Goal: Find specific page/section: Find specific page/section

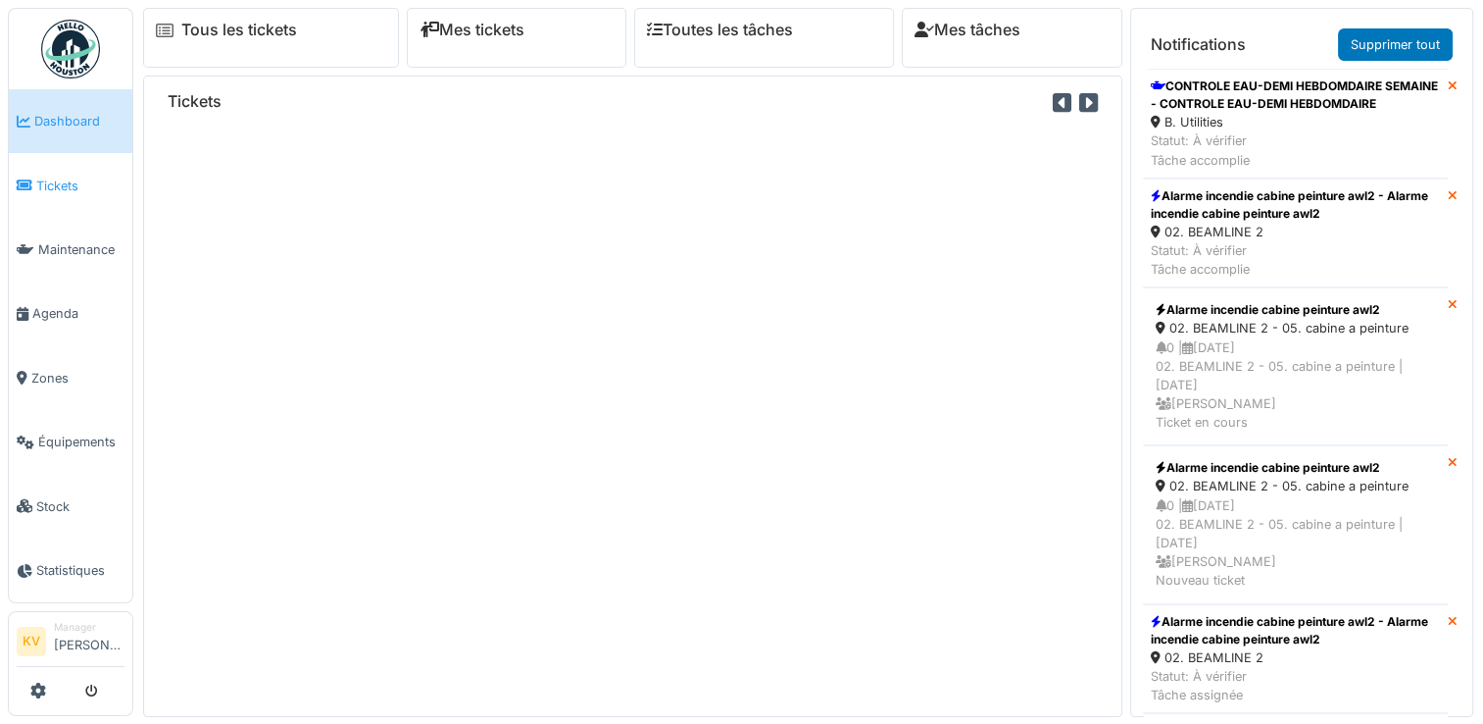
click at [51, 181] on span "Tickets" at bounding box center [80, 185] width 88 height 19
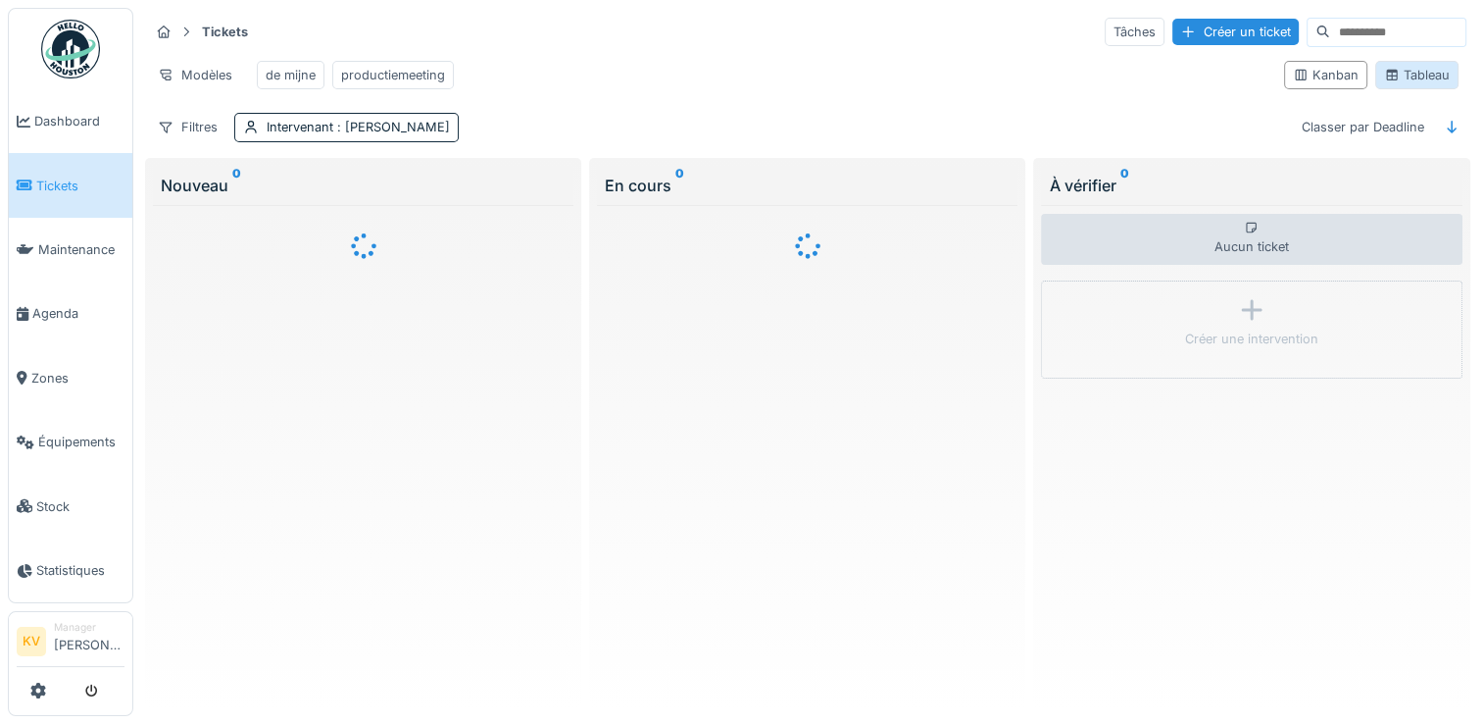
click at [1425, 84] on div "Tableau" at bounding box center [1417, 75] width 66 height 19
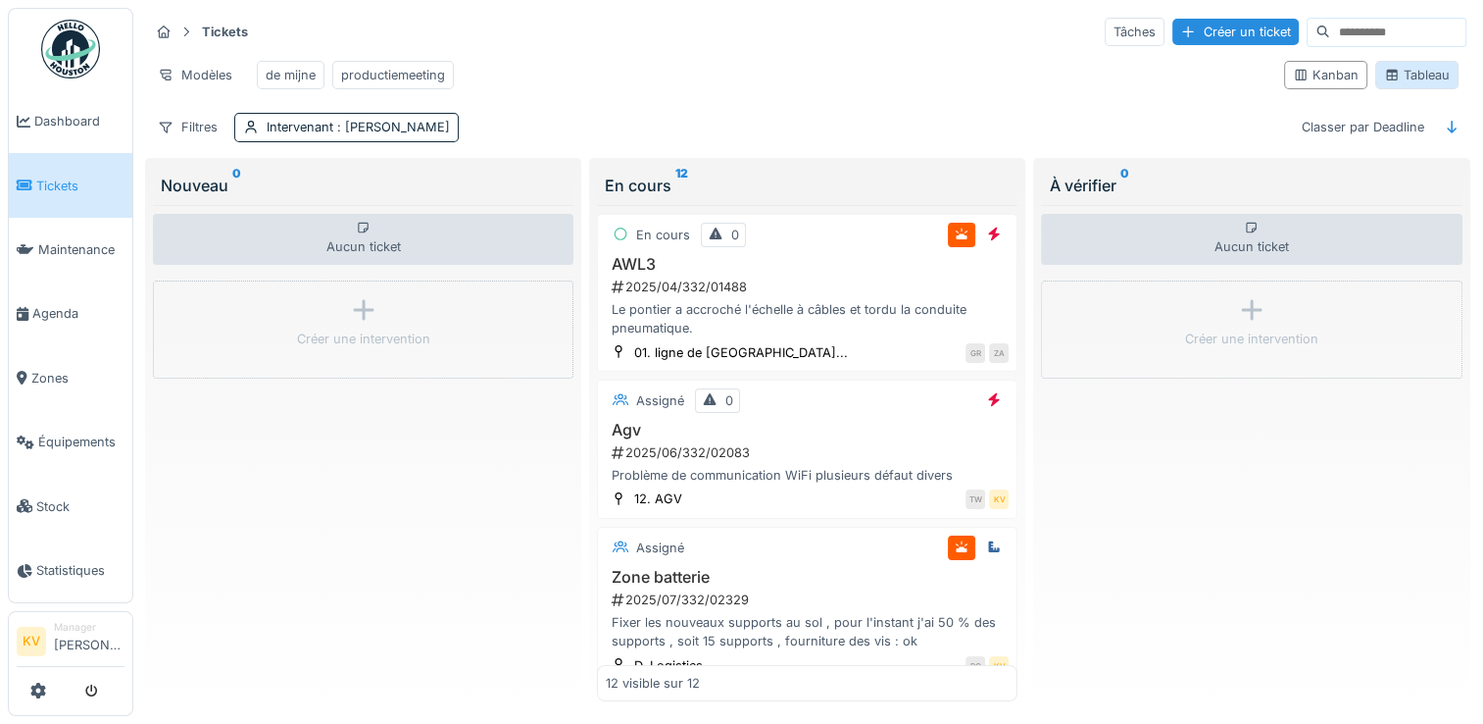
click at [1402, 84] on div "Tableau" at bounding box center [1417, 75] width 66 height 19
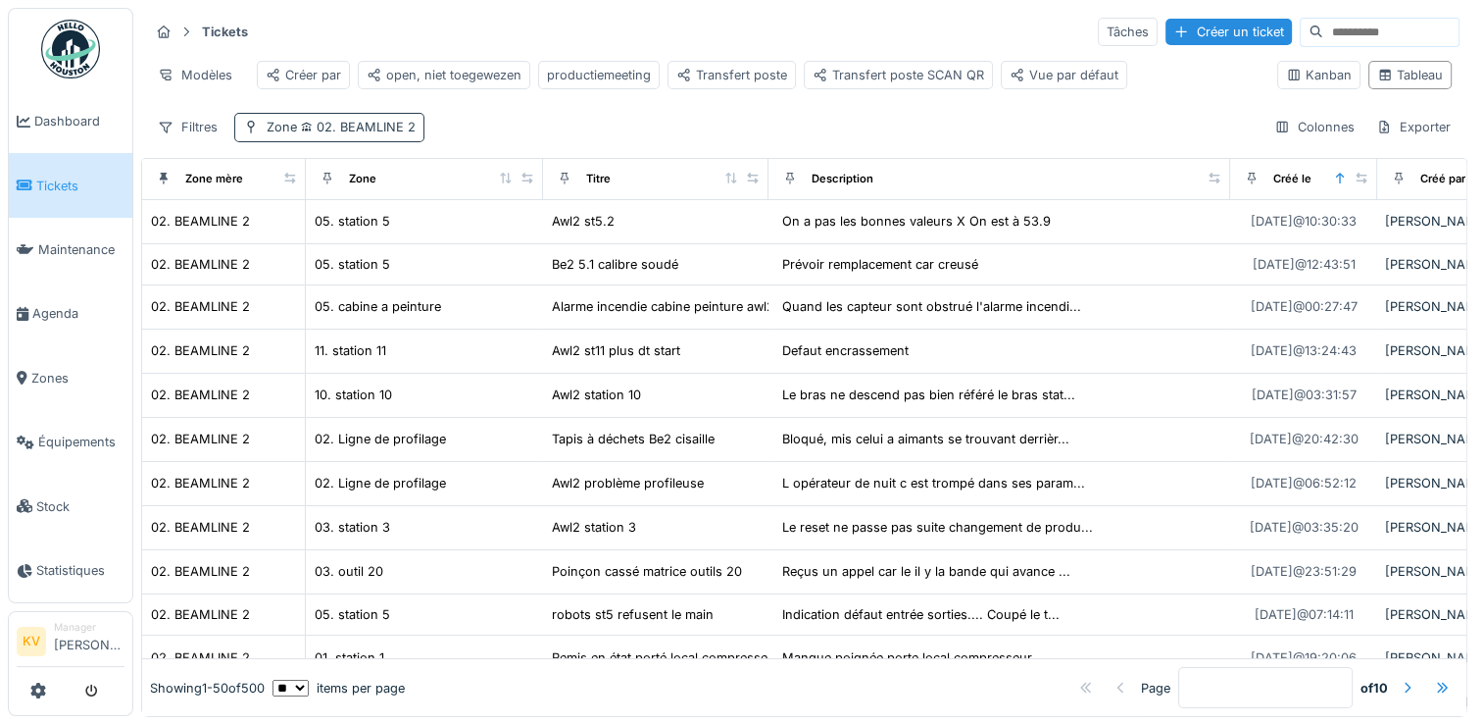
click at [348, 134] on span "02. BEAMLINE 2" at bounding box center [356, 127] width 119 height 15
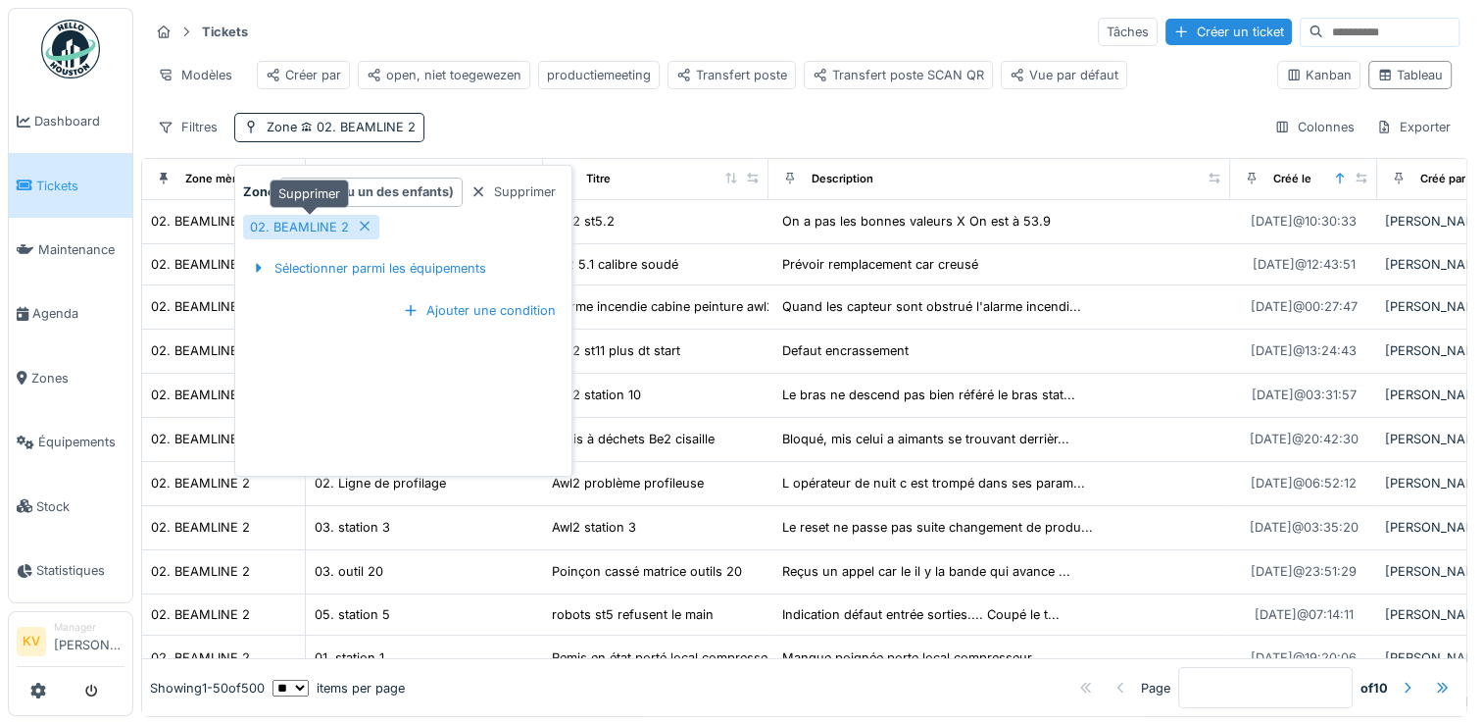
click at [357, 226] on icon at bounding box center [365, 226] width 16 height 13
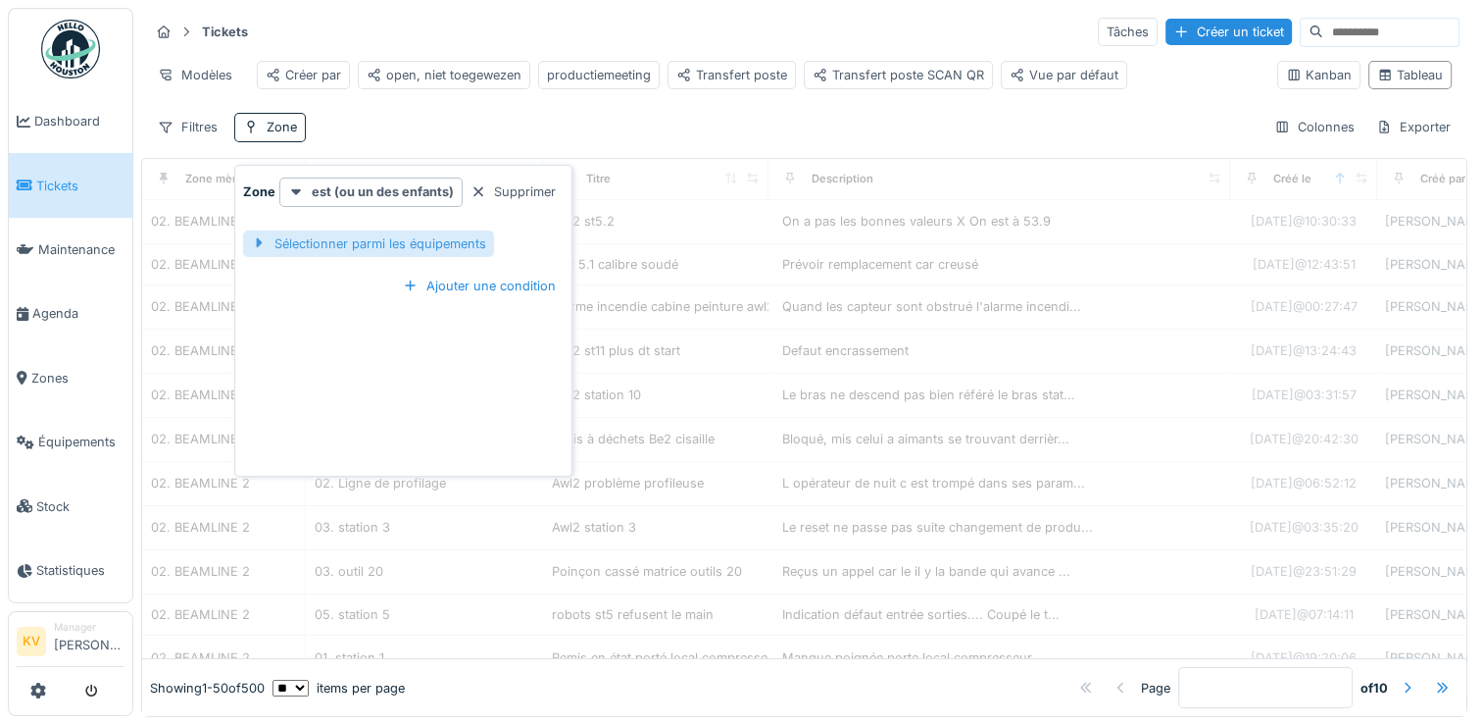
click at [358, 247] on div "Sélectionner parmi les équipements" at bounding box center [368, 243] width 251 height 26
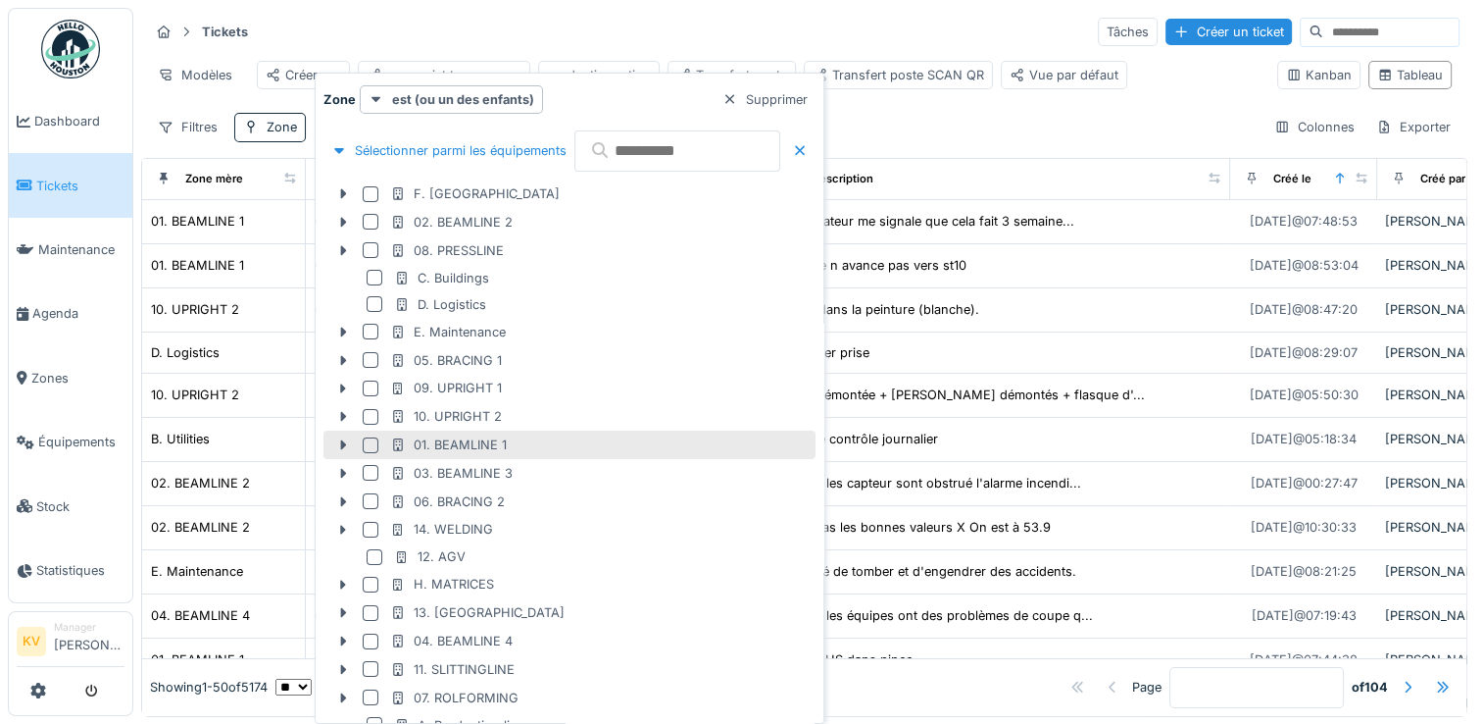
click at [372, 443] on div at bounding box center [371, 445] width 16 height 16
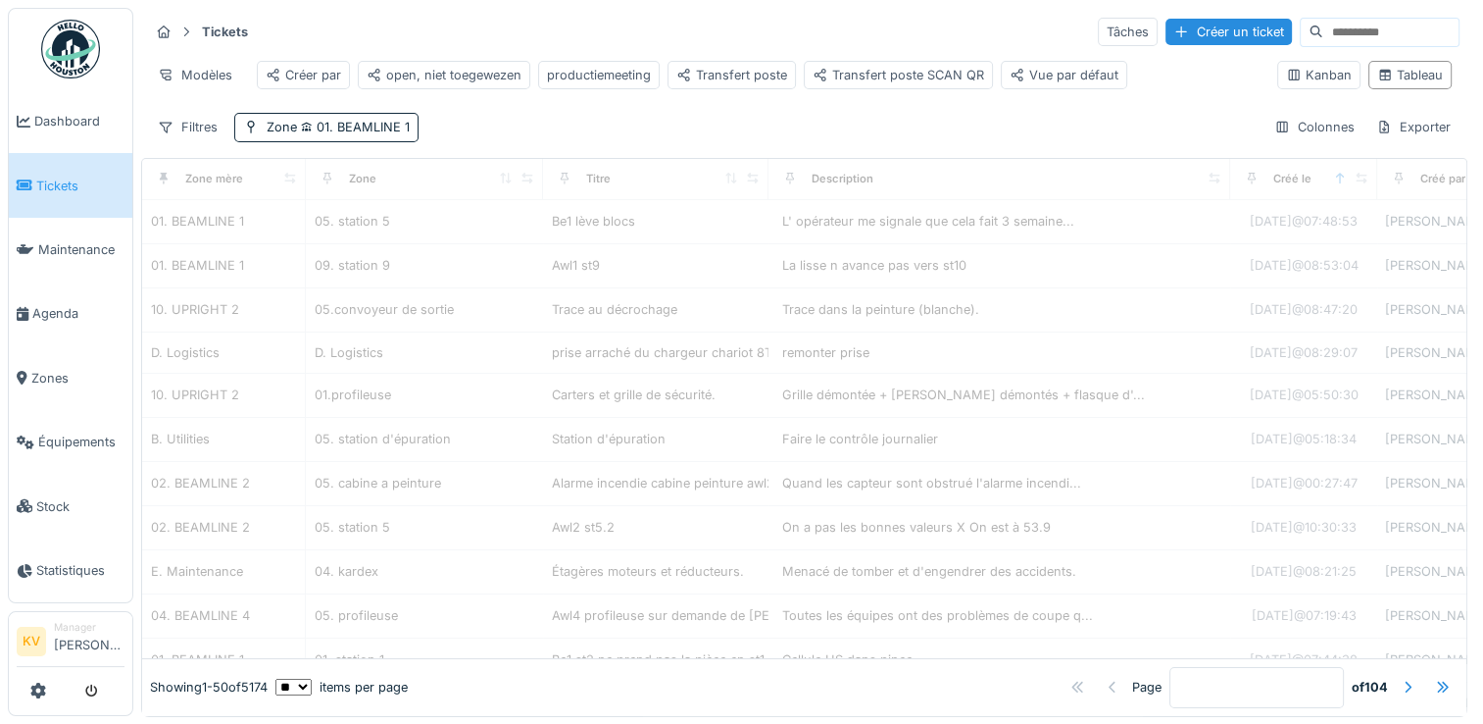
click at [718, 10] on div "Tickets Tâches Créer un ticket Modèles Créer par open, niet toegewezen producti…" at bounding box center [804, 79] width 1327 height 142
